Goal: Navigation & Orientation: Understand site structure

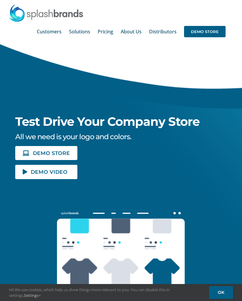
click at [53, 34] on span "Customers" at bounding box center [49, 31] width 25 height 5
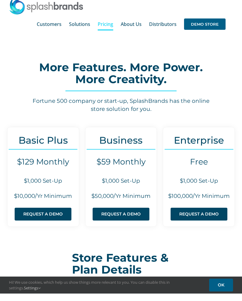
scroll to position [8, 0]
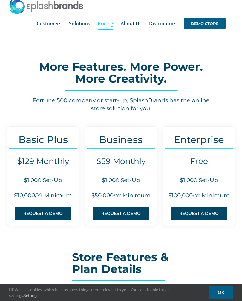
click at [174, 24] on span "Distributors" at bounding box center [162, 23] width 27 height 5
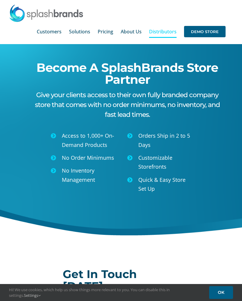
click at [52, 33] on span "Customers" at bounding box center [49, 31] width 25 height 5
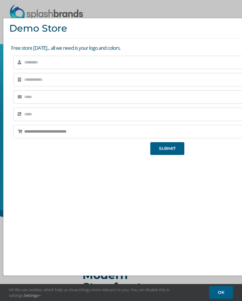
click at [215, 299] on div "**********" at bounding box center [121, 150] width 242 height 301
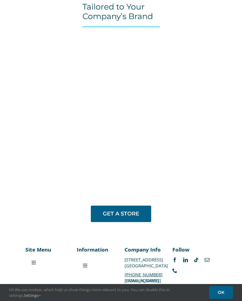
scroll to position [316, 0]
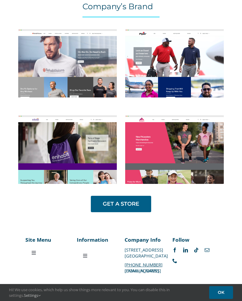
click at [241, 197] on div "Modern Storefront Designs Tailored to Your Company’s Brand GET A STORE" at bounding box center [121, 77] width 242 height 281
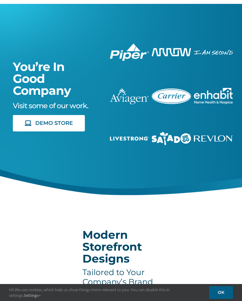
scroll to position [7, 0]
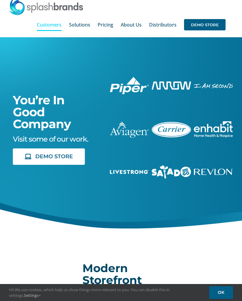
click at [158, 34] on link "Distributors" at bounding box center [162, 24] width 27 height 19
